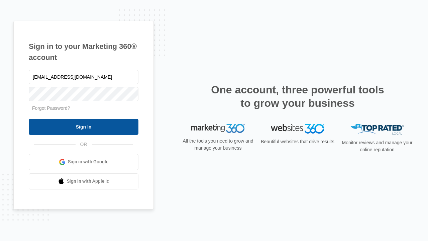
click at [84, 126] on input "Sign In" at bounding box center [84, 127] width 110 height 16
